Goal: Information Seeking & Learning: Compare options

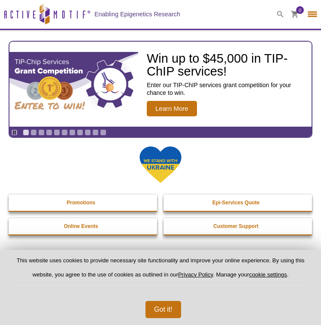
select select "[GEOGRAPHIC_DATA]"
click at [280, 12] on icon at bounding box center [280, 14] width 7 height 7
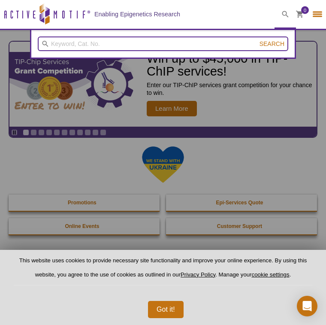
click at [130, 41] on input "search" at bounding box center [163, 43] width 251 height 15
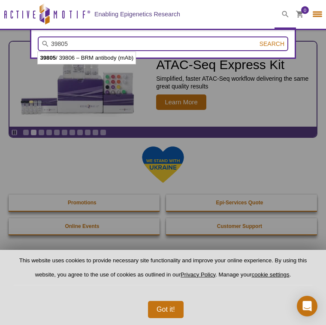
type input "39805"
click at [257, 40] on button "Search" at bounding box center [272, 44] width 30 height 8
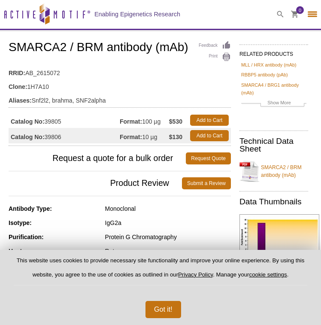
select select "[GEOGRAPHIC_DATA]"
click at [273, 10] on span at bounding box center [279, 14] width 21 height 29
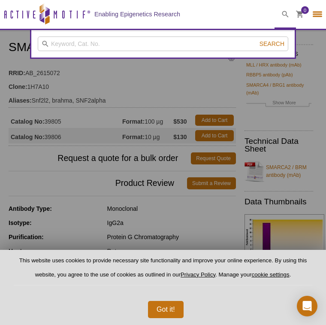
click at [157, 74] on div at bounding box center [163, 162] width 326 height 325
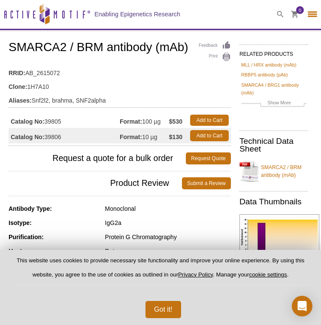
click at [275, 13] on span at bounding box center [279, 14] width 21 height 29
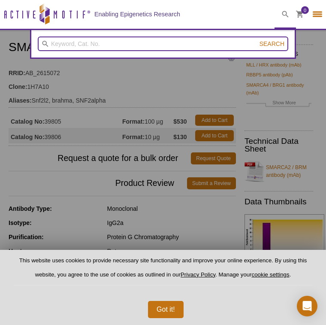
click at [206, 44] on input "search" at bounding box center [163, 43] width 251 height 15
type input "2"
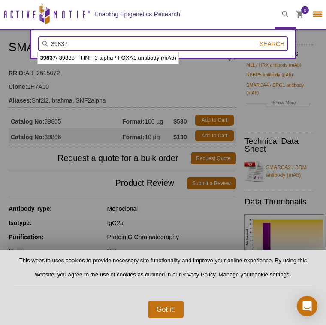
type input "39837"
click at [257, 40] on button "Search" at bounding box center [272, 44] width 30 height 8
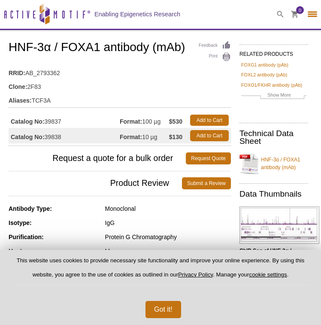
select select "[GEOGRAPHIC_DATA]"
